Goal: Book appointment/travel/reservation

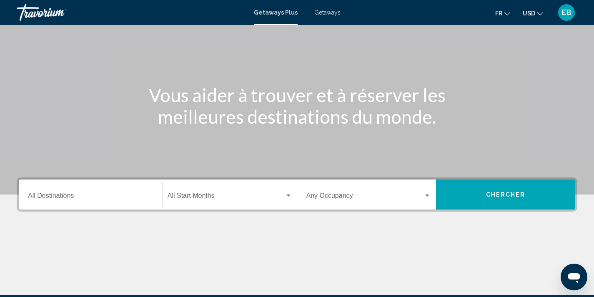
scroll to position [70, 0]
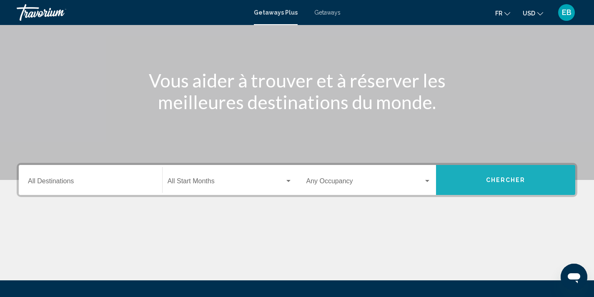
click at [513, 183] on span "Chercher" at bounding box center [506, 180] width 40 height 7
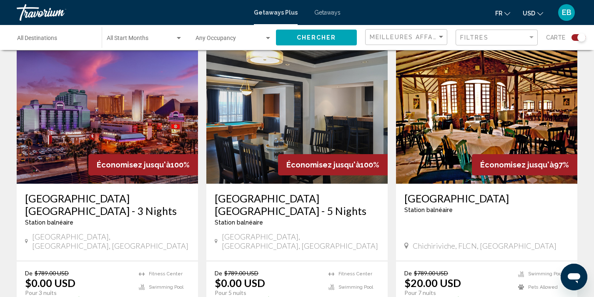
scroll to position [299, 0]
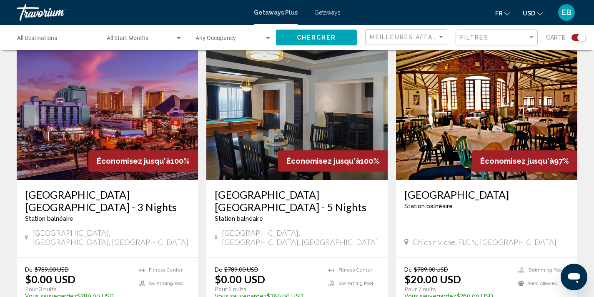
click at [532, 12] on span "USD" at bounding box center [529, 13] width 13 height 7
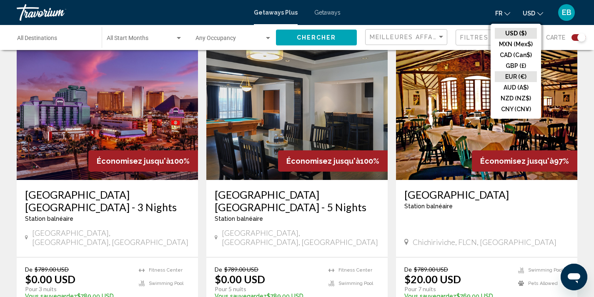
click at [517, 75] on button "EUR (€)" at bounding box center [516, 76] width 42 height 11
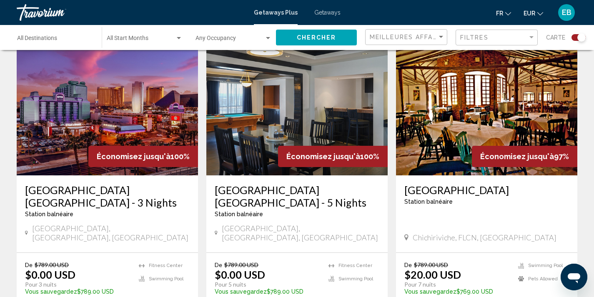
scroll to position [304, 0]
click at [526, 9] on button "EUR USD ($) MXN (Mex$) CAD (Can$) GBP (£) EUR (€) AUD (A$) NZD (NZ$) CNY (CN¥)" at bounding box center [533, 13] width 20 height 12
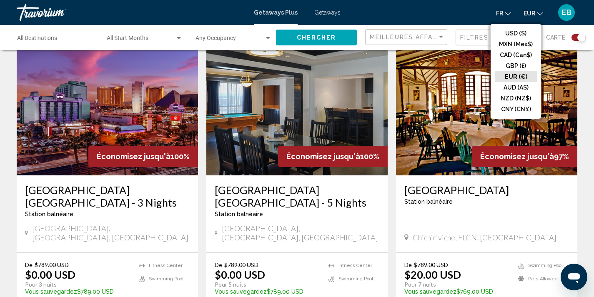
click at [516, 78] on button "EUR (€)" at bounding box center [516, 76] width 42 height 11
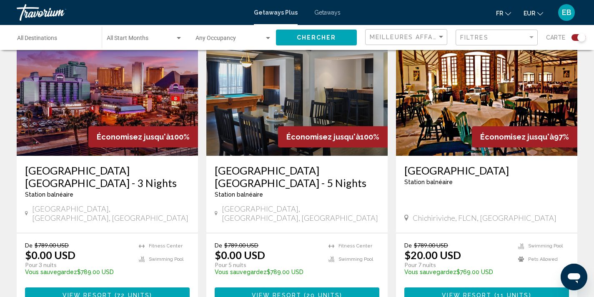
scroll to position [324, 0]
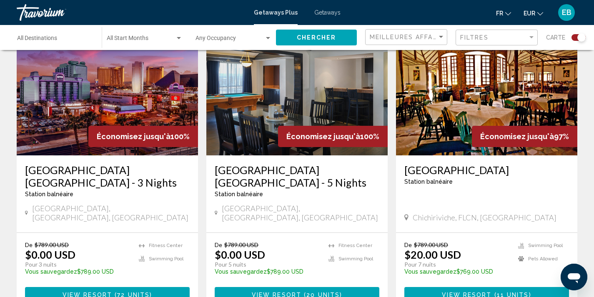
drag, startPoint x: 32, startPoint y: 247, endPoint x: 63, endPoint y: 248, distance: 30.4
click at [63, 261] on p "Pour 3 nuits" at bounding box center [77, 265] width 105 height 8
drag, startPoint x: 38, startPoint y: 232, endPoint x: 72, endPoint y: 232, distance: 34.2
click at [72, 248] on p "$0.00 USD" at bounding box center [50, 254] width 50 height 13
drag, startPoint x: 48, startPoint y: 200, endPoint x: 82, endPoint y: 200, distance: 34.2
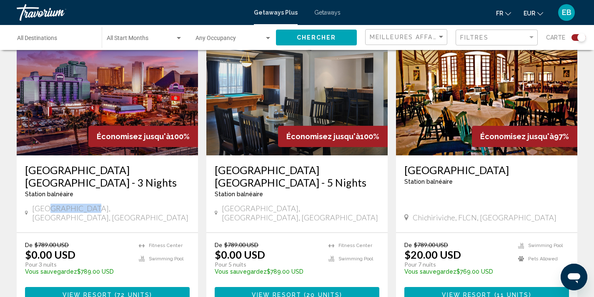
click at [82, 204] on span "[GEOGRAPHIC_DATA], [GEOGRAPHIC_DATA], [GEOGRAPHIC_DATA]" at bounding box center [111, 213] width 158 height 18
drag, startPoint x: 220, startPoint y: 235, endPoint x: 251, endPoint y: 235, distance: 30.8
click at [251, 248] on p "$0.00 USD" at bounding box center [240, 254] width 50 height 13
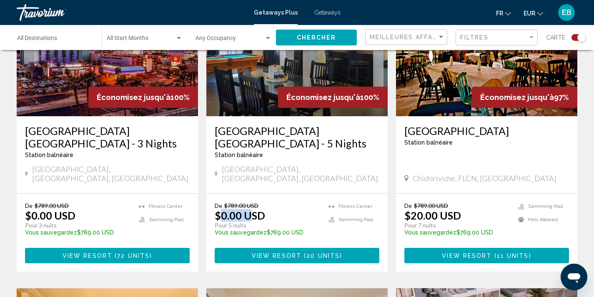
scroll to position [367, 0]
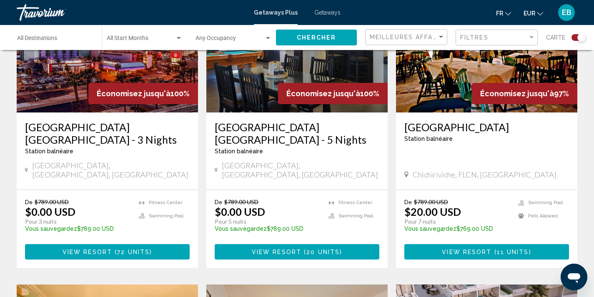
click at [287, 190] on div "De $789.00 USD $0.00 USD Pour 5 nuits Vous sauvegardez $789.00 USD temp [GEOGRA…" at bounding box center [296, 229] width 181 height 78
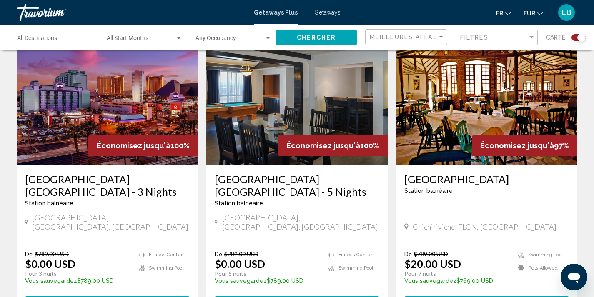
scroll to position [319, 0]
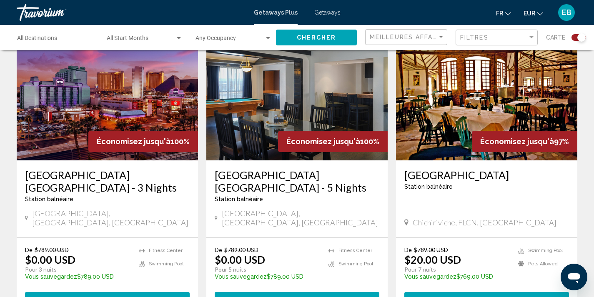
click at [76, 297] on span "View Resort" at bounding box center [88, 300] width 50 height 7
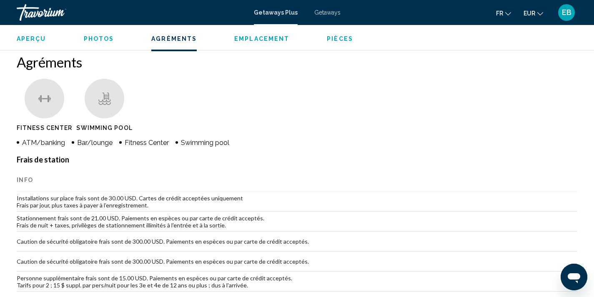
scroll to position [625, 0]
drag, startPoint x: 74, startPoint y: 143, endPoint x: 141, endPoint y: 138, distance: 67.2
click at [141, 138] on ul "ATM/banking Bar/lounge Fitness Center Swimming pool" at bounding box center [185, 141] width 336 height 9
click at [193, 139] on span "Swimming pool" at bounding box center [205, 142] width 48 height 8
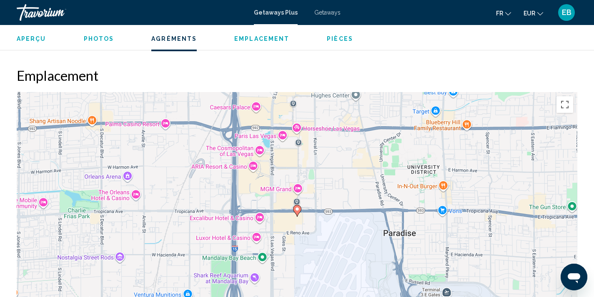
scroll to position [967, 0]
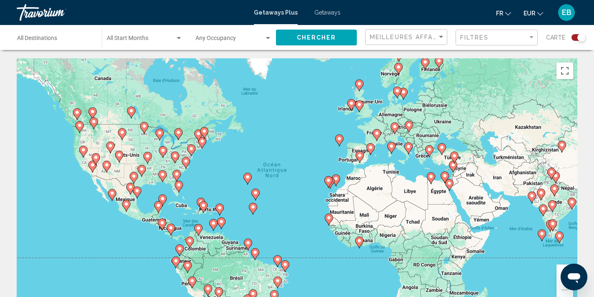
click at [330, 183] on icon "Main content" at bounding box center [328, 182] width 8 height 11
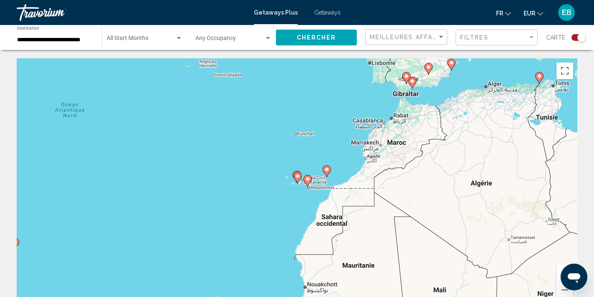
click at [310, 184] on gmp-advanced-marker "Main content" at bounding box center [307, 181] width 8 height 13
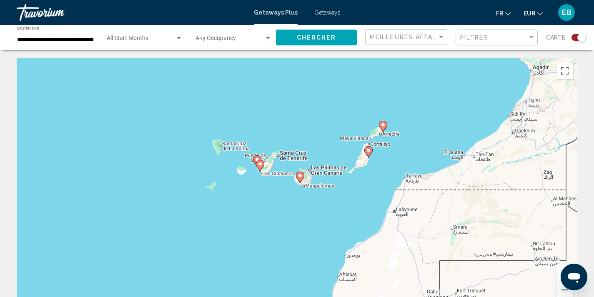
click at [299, 180] on icon "Main content" at bounding box center [300, 177] width 8 height 11
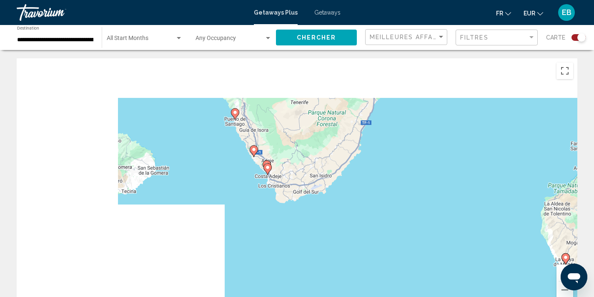
drag, startPoint x: 144, startPoint y: 160, endPoint x: 434, endPoint y: 252, distance: 304.0
click at [434, 252] on div "Pour naviguer, appuyez sur les touches fléchées. Pour activer le glissement ave…" at bounding box center [297, 183] width 560 height 250
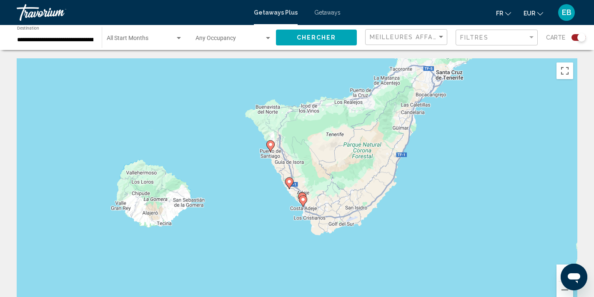
drag, startPoint x: 426, startPoint y: 228, endPoint x: 299, endPoint y: 174, distance: 138.2
click at [299, 174] on div "Pour naviguer, appuyez sur les touches fléchées. Pour activer le glissement ave…" at bounding box center [297, 183] width 560 height 250
click at [302, 201] on image "Main content" at bounding box center [302, 199] width 5 height 5
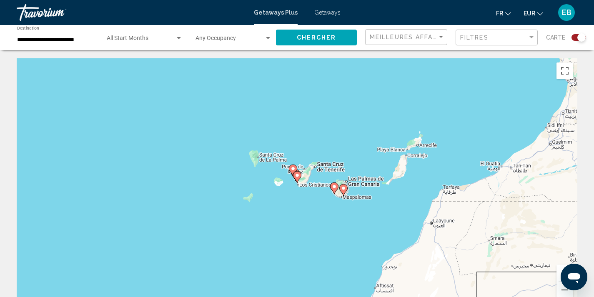
click at [294, 176] on icon "Main content" at bounding box center [297, 177] width 8 height 11
type input "**********"
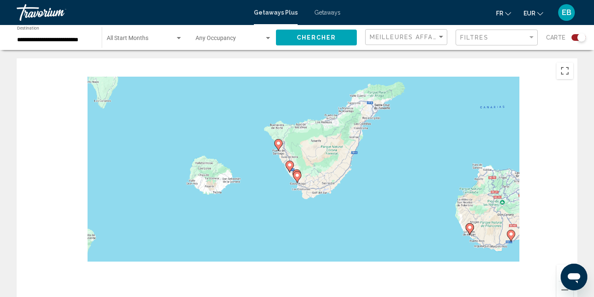
click at [295, 177] on image "Main content" at bounding box center [297, 175] width 5 height 5
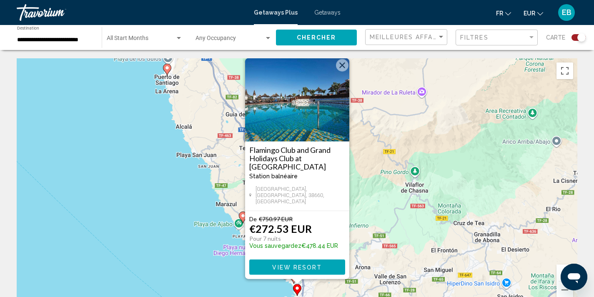
click at [228, 265] on div "Pour activer le glissement avec le clavier, appuyez sur Alt+Entrée. Une fois ce…" at bounding box center [297, 183] width 560 height 250
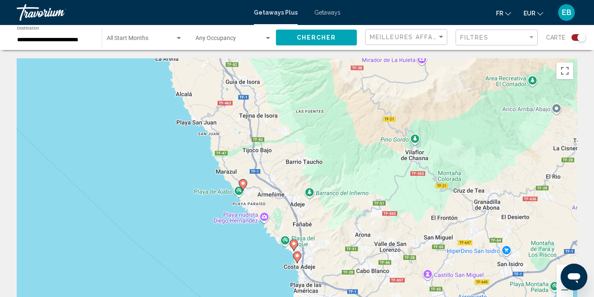
drag, startPoint x: 249, startPoint y: 274, endPoint x: 248, endPoint y: 231, distance: 42.9
click at [248, 231] on div "Pour activer le glissement avec le clavier, appuyez sur Alt+Entrée. Une fois ce…" at bounding box center [297, 183] width 560 height 250
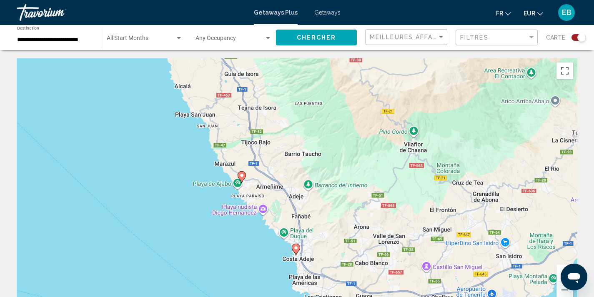
click at [277, 246] on div "Pour activer le glissement avec le clavier, appuyez sur Alt+Entrée. Une fois ce…" at bounding box center [297, 183] width 560 height 250
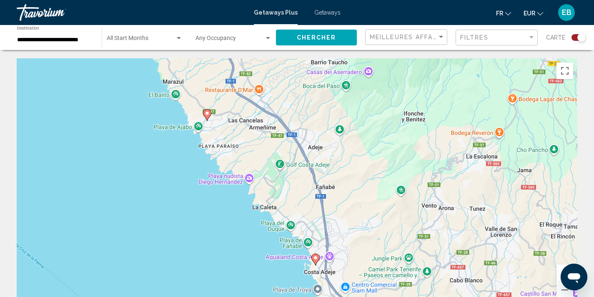
click at [284, 252] on div "Pour activer le glissement avec le clavier, appuyez sur Alt+Entrée. Une fois ce…" at bounding box center [297, 183] width 560 height 250
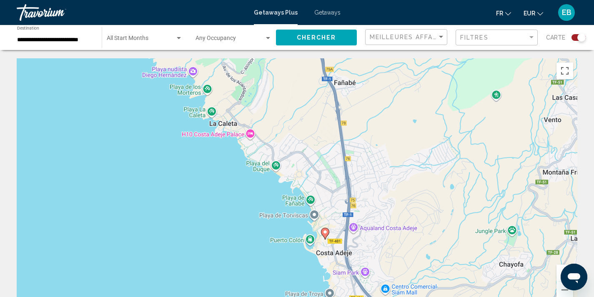
drag, startPoint x: 337, startPoint y: 260, endPoint x: 315, endPoint y: 218, distance: 47.0
click at [315, 218] on div "Pour activer le glissement avec le clavier, appuyez sur Alt+Entrée. Une fois ce…" at bounding box center [297, 183] width 560 height 250
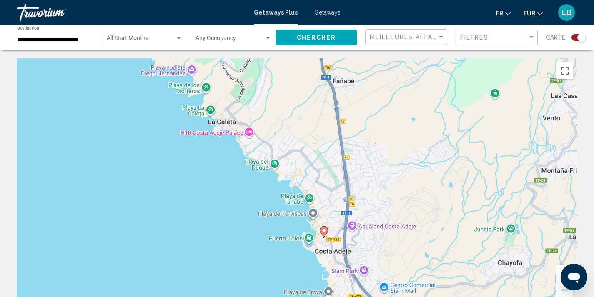
click at [323, 235] on icon "Main content" at bounding box center [324, 232] width 8 height 11
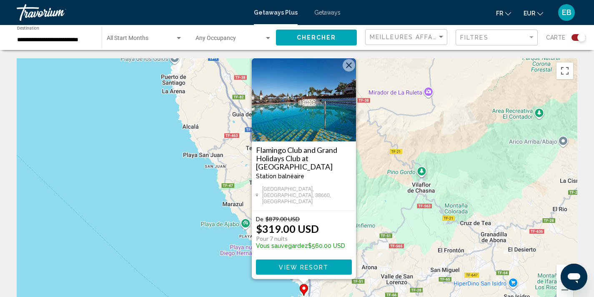
click at [294, 267] on span "View Resort" at bounding box center [304, 267] width 50 height 7
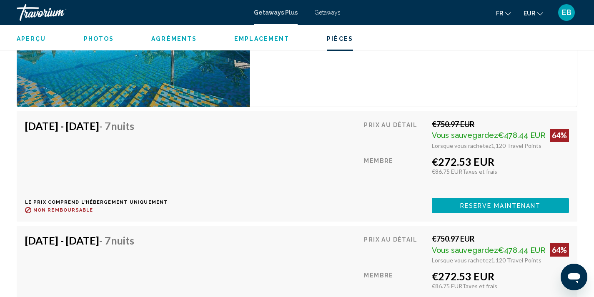
scroll to position [1495, 0]
